Goal: Communication & Community: Answer question/provide support

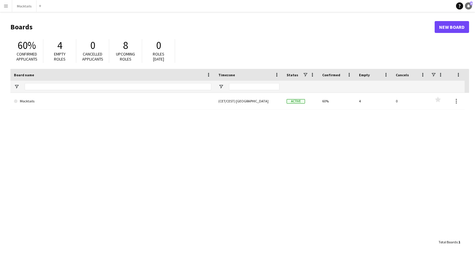
click at [424, 7] on icon "Notifications" at bounding box center [469, 6] width 4 height 4
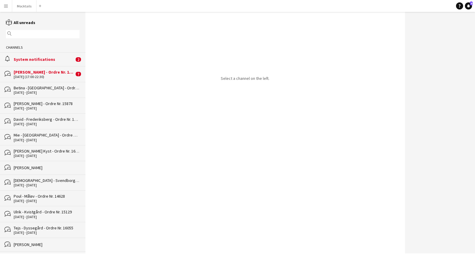
click at [36, 73] on div "[PERSON_NAME] - Ordre Nr. 15934" at bounding box center [44, 71] width 61 height 5
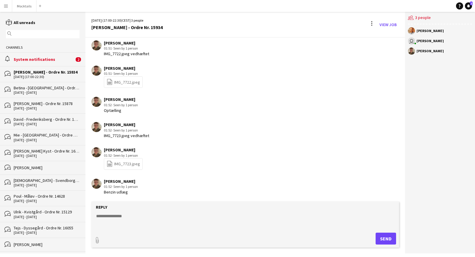
scroll to position [132, 0]
click at [32, 61] on div "System notifications" at bounding box center [44, 59] width 61 height 5
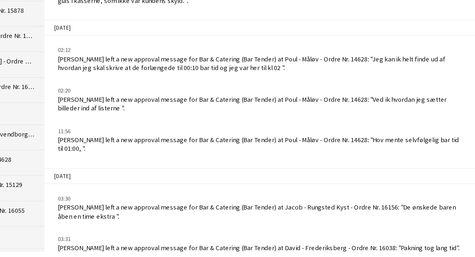
drag, startPoint x: 35, startPoint y: 123, endPoint x: 99, endPoint y: 121, distance: 64.5
click at [99, 218] on div "03:30 Lisa Garne Heller Petersen left a new approval message for Bar & Catering…" at bounding box center [219, 226] width 256 height 16
click at [99, 223] on div "Lisa Garne Heller Petersen left a new approval message for Bar & Catering (Bar …" at bounding box center [220, 228] width 253 height 11
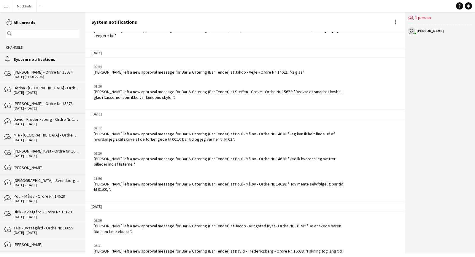
click at [134, 223] on div "Lisa Garne Heller Petersen left a new approval message for Bar & Catering (Bar …" at bounding box center [220, 228] width 253 height 11
click at [149, 223] on div "Lisa Garne Heller Petersen left a new approval message for Bar & Catering (Bar …" at bounding box center [220, 228] width 253 height 11
click at [150, 223] on div "Lisa Garne Heller Petersen left a new approval message for Bar & Catering (Bar …" at bounding box center [220, 228] width 253 height 11
click at [22, 2] on button "Mocktails Close" at bounding box center [24, 6] width 24 height 12
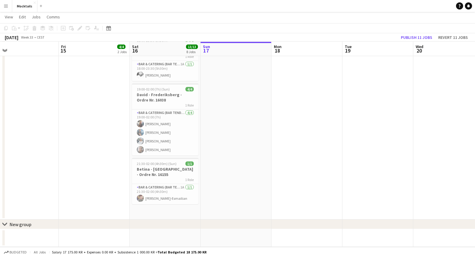
scroll to position [295, 0]
click at [170, 135] on app-card-role "Bar & Catering (Bar Tender) 4/4 19:00-02:00 (7h) Lisa Garne Heller Petersen Noa…" at bounding box center [165, 133] width 67 height 46
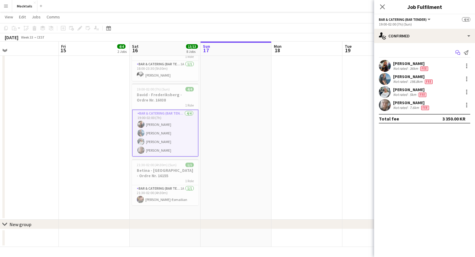
click at [424, 53] on icon at bounding box center [459, 53] width 3 height 3
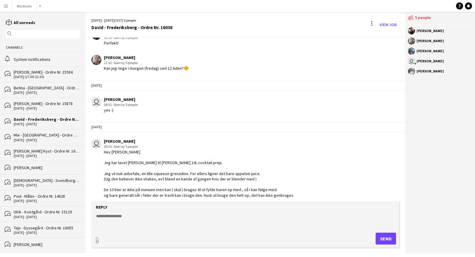
click at [148, 224] on textarea at bounding box center [247, 220] width 302 height 15
click at [424, 7] on link "Notifications" at bounding box center [468, 5] width 7 height 7
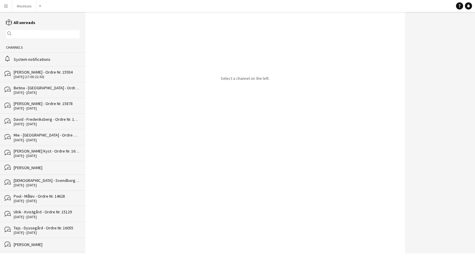
click at [42, 60] on div "System notifications" at bounding box center [47, 59] width 66 height 5
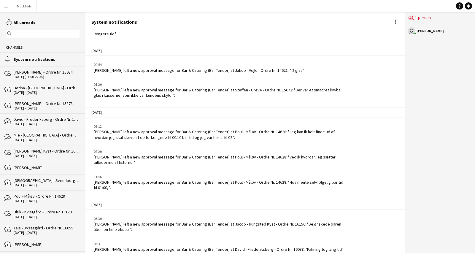
drag, startPoint x: 154, startPoint y: 212, endPoint x: 170, endPoint y: 219, distance: 17.0
click at [170, 222] on div "Lisa Garne Heller Petersen left a new approval message for Bar & Catering (Bar …" at bounding box center [220, 227] width 253 height 11
click at [23, 8] on button "Mocktails Close" at bounding box center [24, 6] width 24 height 12
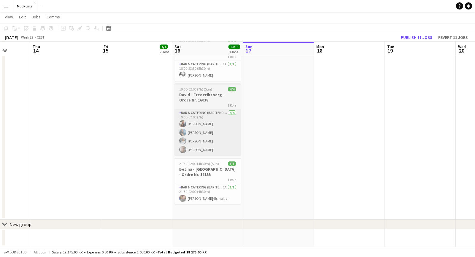
scroll to position [295, 0]
click at [214, 139] on app-card-role "Bar & Catering (Bar Tender) 4/4 19:00-02:00 (7h) Lisa Garne Heller Petersen Noa…" at bounding box center [208, 133] width 67 height 46
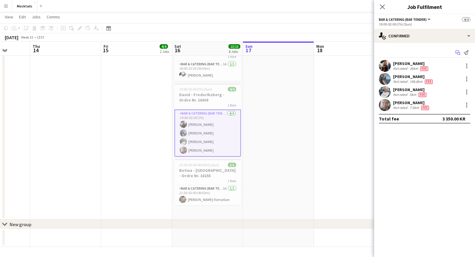
click at [424, 51] on icon at bounding box center [458, 51] width 4 height 3
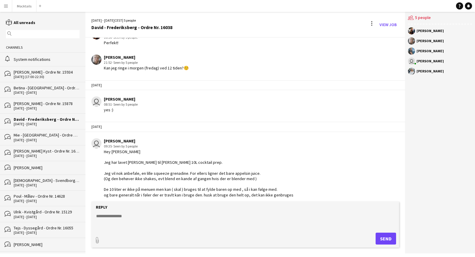
scroll to position [556, 0]
click at [169, 222] on textarea at bounding box center [247, 220] width 302 height 15
type textarea "**********"
drag, startPoint x: 140, startPoint y: 217, endPoint x: 94, endPoint y: 216, distance: 45.7
click at [94, 216] on form "**********" at bounding box center [245, 225] width 308 height 46
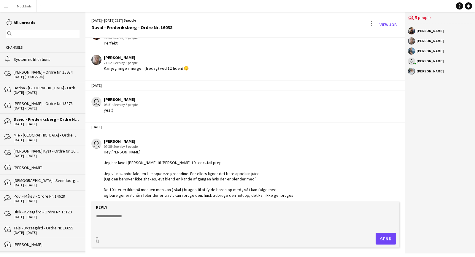
click at [7, 5] on app-icon "Menu" at bounding box center [6, 6] width 5 height 5
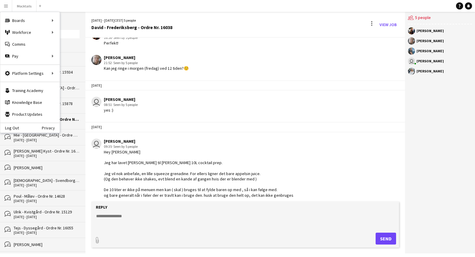
click at [150, 221] on textarea at bounding box center [247, 220] width 302 height 15
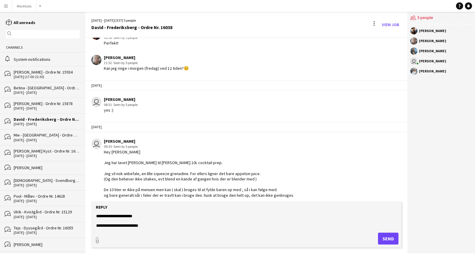
scroll to position [5, 0]
type textarea "**********"
click at [392, 236] on button "Send" at bounding box center [388, 239] width 20 height 12
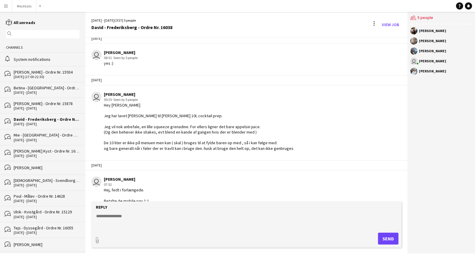
click at [6, 8] on button "Menu" at bounding box center [6, 6] width 12 height 12
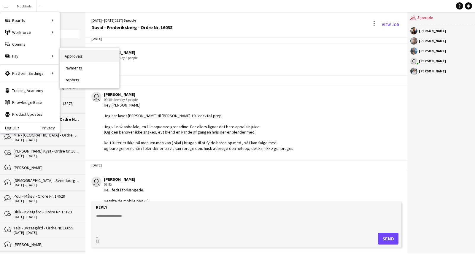
click at [69, 57] on link "Approvals" at bounding box center [89, 56] width 59 height 12
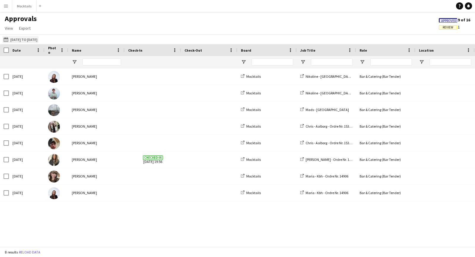
click at [23, 40] on button "27-06-2025 to 29-06-2025 27-06-2025 to 29-06-2025" at bounding box center [20, 39] width 36 height 7
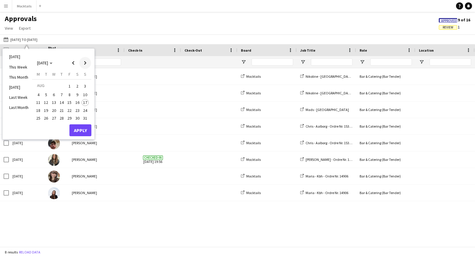
click at [83, 61] on span "Next month" at bounding box center [85, 63] width 12 height 12
click at [73, 62] on span "Previous month" at bounding box center [73, 63] width 12 height 12
click at [72, 102] on span "15" at bounding box center [69, 102] width 7 height 7
click at [39, 108] on span "18" at bounding box center [38, 110] width 7 height 7
click at [86, 127] on button "Apply" at bounding box center [80, 130] width 22 height 12
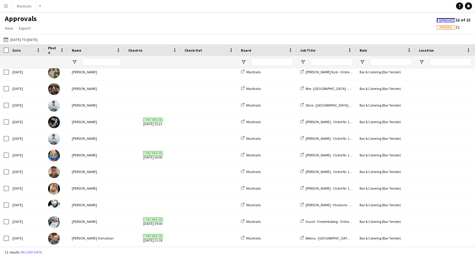
click at [424, 28] on span "Pending" at bounding box center [446, 28] width 13 height 4
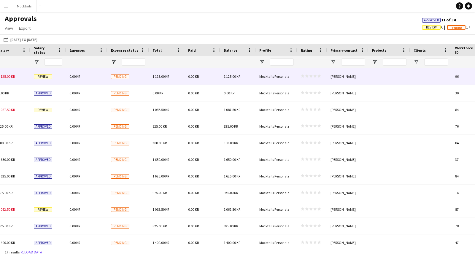
click at [179, 76] on div "1 125.00 KR" at bounding box center [167, 76] width 36 height 16
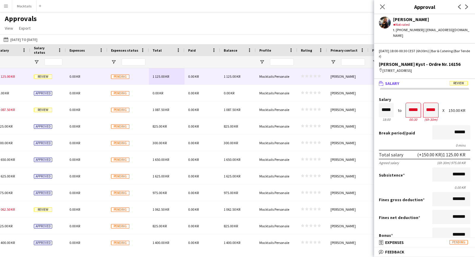
click at [424, 81] on mat-panel-title "wallet Salary Review" at bounding box center [423, 83] width 99 height 5
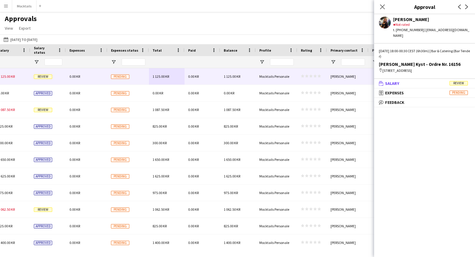
click at [424, 81] on mat-panel-title "wallet Salary Review" at bounding box center [423, 83] width 99 height 5
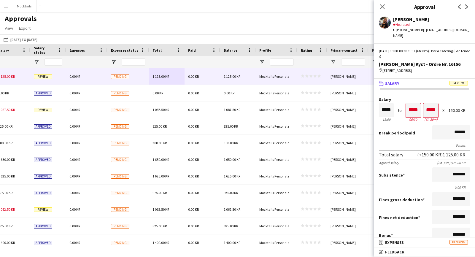
click at [424, 81] on mat-panel-title "wallet Salary Review" at bounding box center [423, 83] width 99 height 5
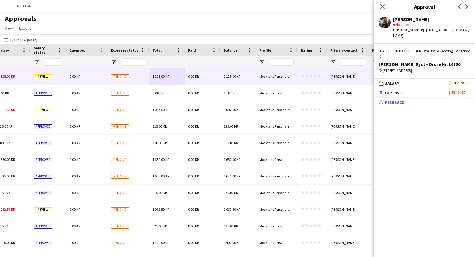
click at [412, 100] on mat-panel-title "bubble-pencil Feedback" at bounding box center [423, 102] width 99 height 5
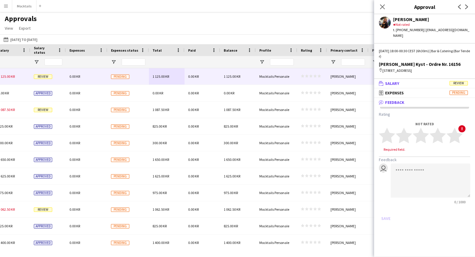
click at [421, 81] on mat-panel-title "wallet Salary Review" at bounding box center [423, 83] width 99 height 5
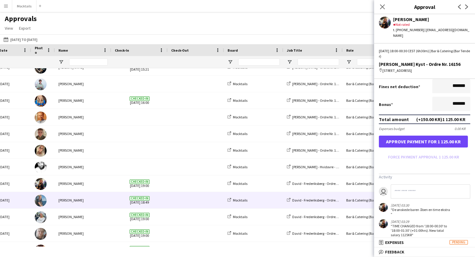
click at [191, 195] on span at bounding box center [195, 200] width 49 height 16
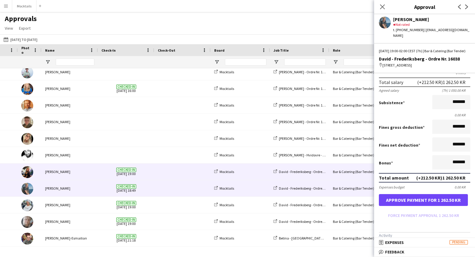
click at [193, 171] on span at bounding box center [182, 172] width 49 height 16
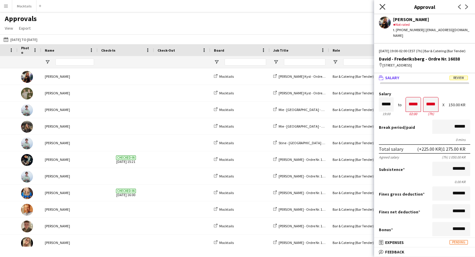
click at [381, 6] on icon "Close pop-in" at bounding box center [383, 7] width 6 height 6
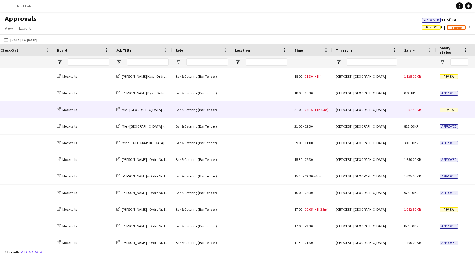
click at [274, 112] on div at bounding box center [261, 110] width 59 height 16
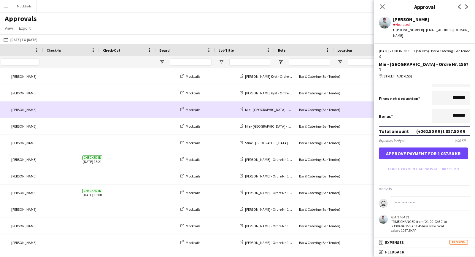
scroll to position [0, -6]
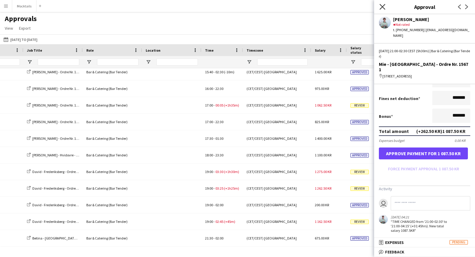
click at [382, 9] on icon "Close pop-in" at bounding box center [383, 7] width 6 height 6
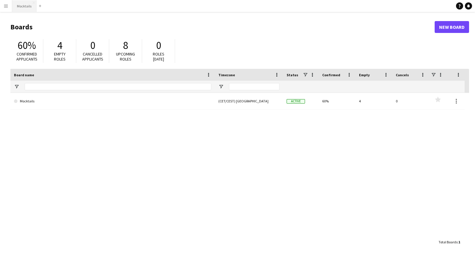
click at [22, 4] on button "Mocktails Close" at bounding box center [24, 6] width 24 height 12
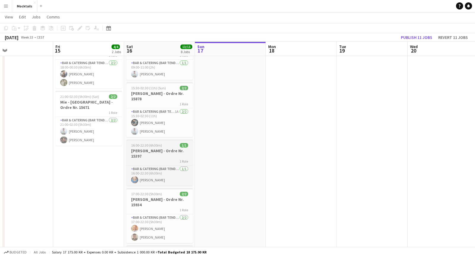
scroll to position [36, 0]
click at [165, 128] on app-card-role "Bar & Catering (Bar Tender) 1A [DATE] 15:30-02:30 (11h) [PERSON_NAME] [PERSON_N…" at bounding box center [160, 122] width 67 height 29
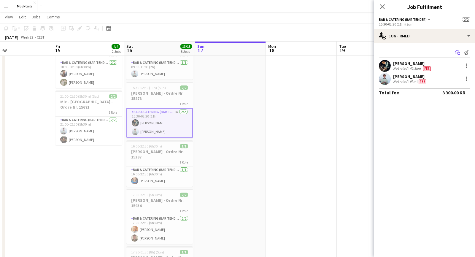
click at [458, 53] on icon "Start chat" at bounding box center [458, 52] width 5 height 5
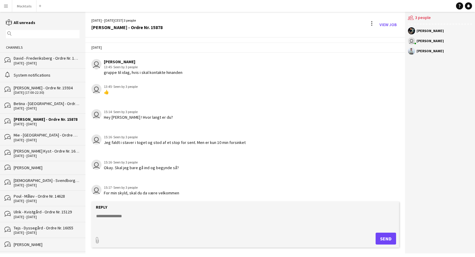
scroll to position [7, 0]
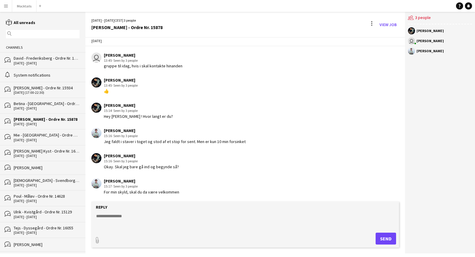
click at [155, 214] on textarea at bounding box center [247, 220] width 302 height 15
type textarea "**********"
click at [382, 233] on button "Send" at bounding box center [386, 239] width 20 height 12
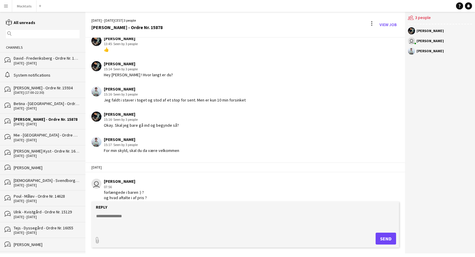
drag, startPoint x: 104, startPoint y: 192, endPoint x: 148, endPoint y: 196, distance: 44.4
click at [148, 196] on div "user [PERSON_NAME] 07:56 forlængede i baren :) ? og hvad aftalte i af pris ?" at bounding box center [219, 190] width 256 height 22
copy div "forlængede i baren :) ? og hvad aftalte i af pris ?"
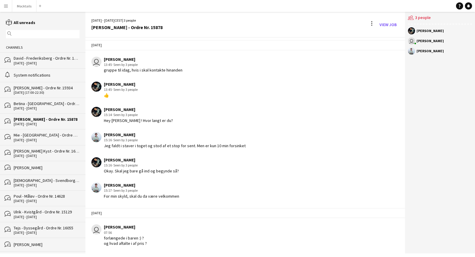
scroll to position [2, 0]
click at [197, 239] on div "user [PERSON_NAME] 07:56 forlængede i baren :) ? og hvad aftalte i af pris ?" at bounding box center [219, 236] width 256 height 22
click at [23, 5] on button "Mocktails Close" at bounding box center [24, 6] width 24 height 12
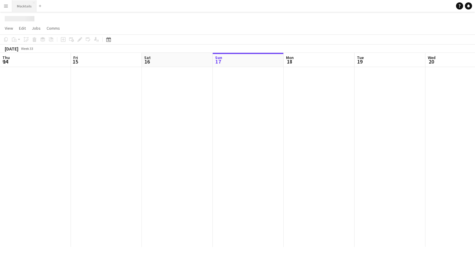
scroll to position [0, 142]
